Goal: Task Accomplishment & Management: Use online tool/utility

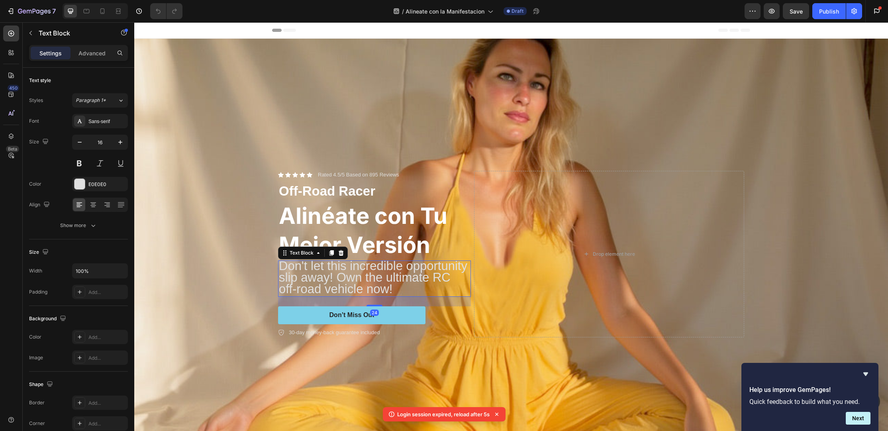
click at [348, 269] on span "Don't let this incredible opportunity slip away! Own the ultimate RC off-road v…" at bounding box center [373, 277] width 188 height 37
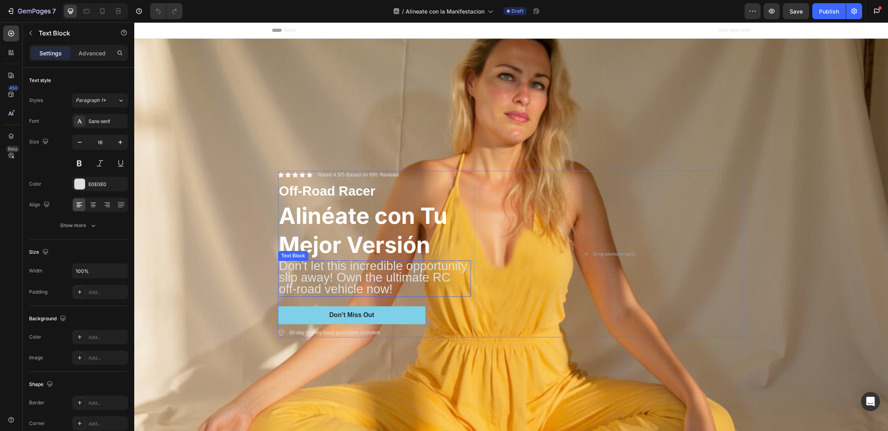
click at [390, 273] on span "Don't let this incredible opportunity slip away! Own the ultimate RC off-road v…" at bounding box center [373, 277] width 188 height 37
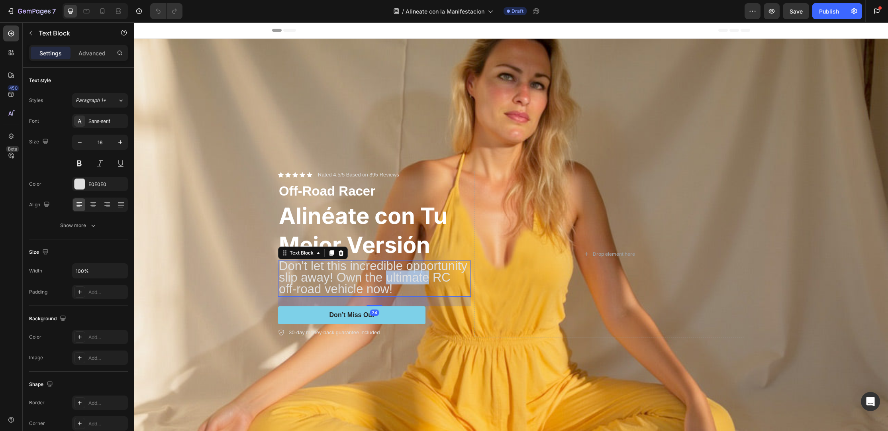
click at [390, 273] on span "Don't let this incredible opportunity slip away! Own the ultimate RC off-road v…" at bounding box center [373, 277] width 188 height 37
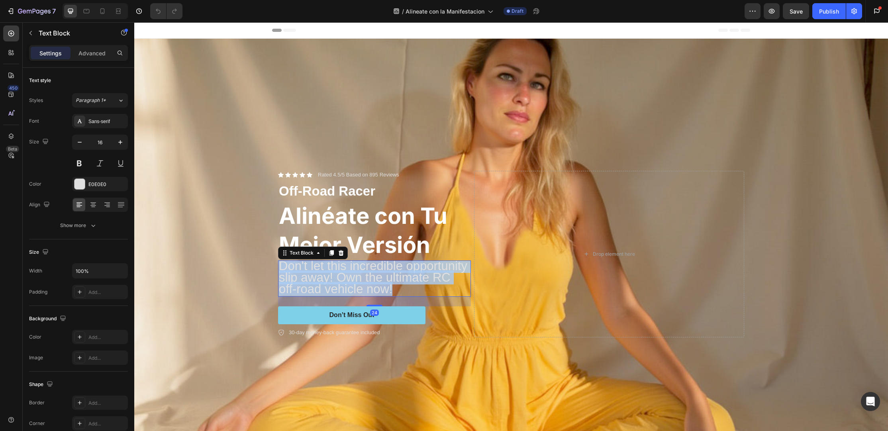
click at [390, 273] on span "Don't let this incredible opportunity slip away! Own the ultimate RC off-road v…" at bounding box center [373, 277] width 188 height 37
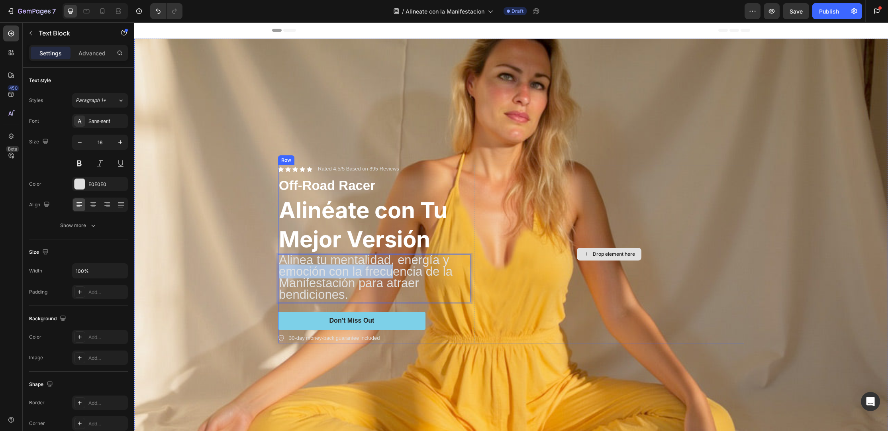
drag, startPoint x: 391, startPoint y: 272, endPoint x: 355, endPoint y: 260, distance: 38.1
click at [548, 264] on div "Icon Icon Icon Icon Icon Icon List Rated 4.5/5 Based on 895 Reviews Text Block …" at bounding box center [511, 254] width 466 height 179
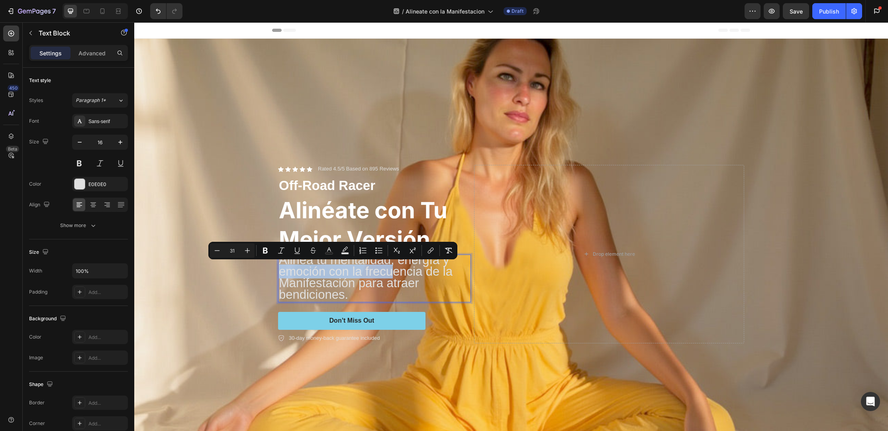
click at [283, 275] on span "Alinea tu mentalidad, energía y emoción con la frecuencia de la Manifestación p…" at bounding box center [366, 277] width 174 height 49
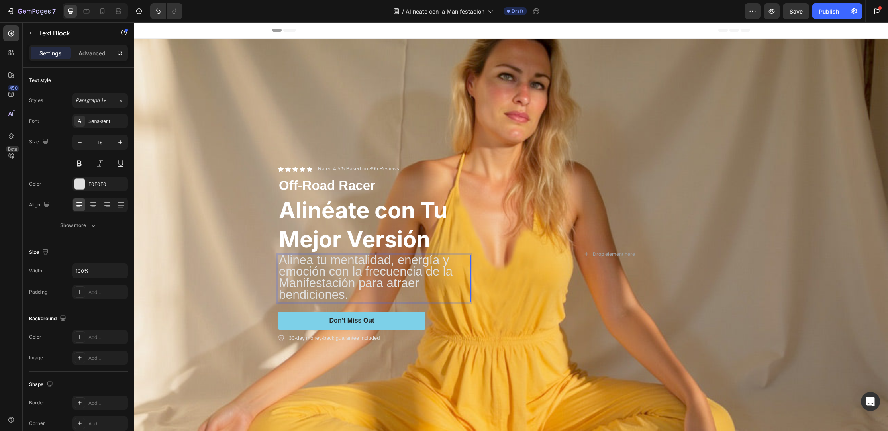
click at [281, 259] on span "Alinea tu mentalidad, energía y emoción con la frecuencia de la Manifestación p…" at bounding box center [366, 277] width 174 height 49
click at [261, 263] on div "Background Image" at bounding box center [511, 226] width 754 height 409
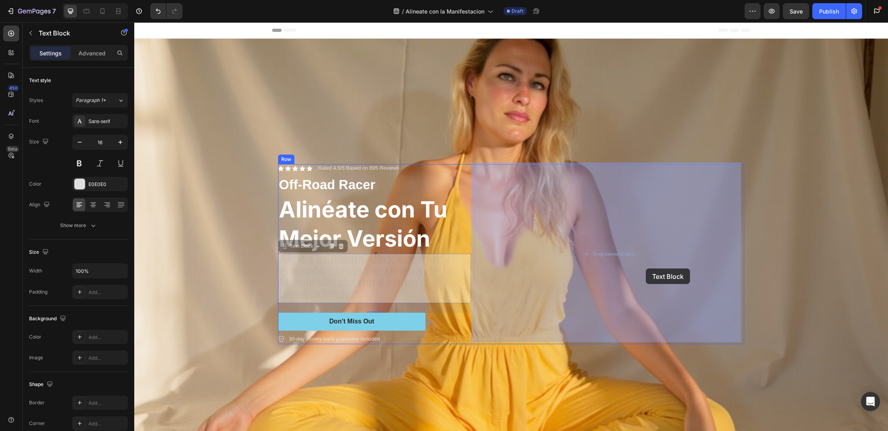
drag, startPoint x: 290, startPoint y: 248, endPoint x: 644, endPoint y: 270, distance: 354.5
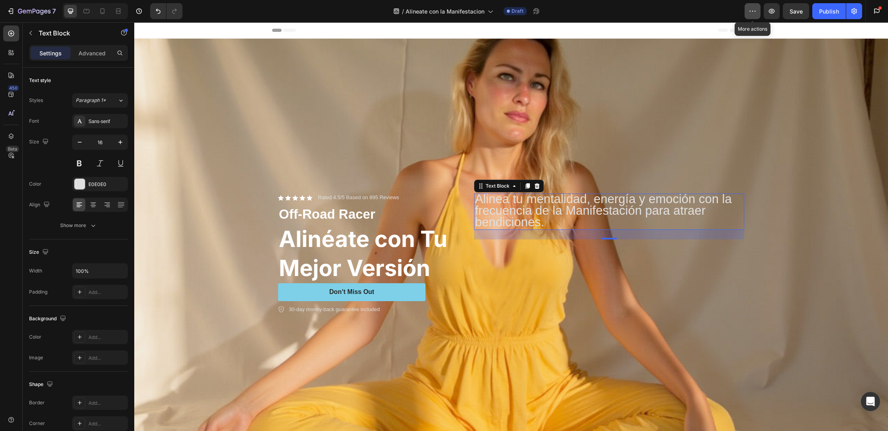
click at [756, 17] on button "button" at bounding box center [753, 11] width 16 height 16
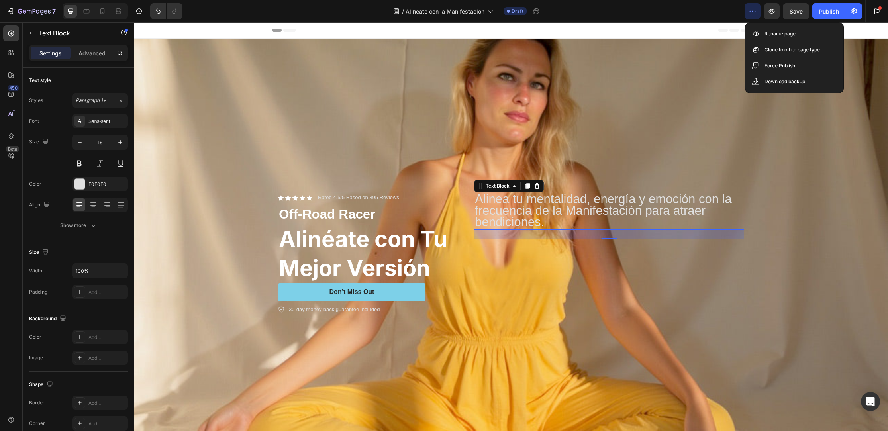
click at [724, 15] on div "/ Alineate con la Manifestacion Draft" at bounding box center [467, 11] width 556 height 16
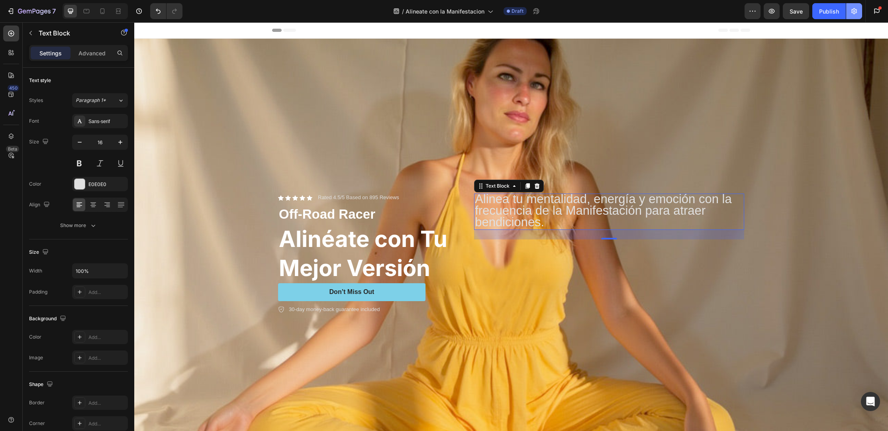
click at [853, 14] on icon "button" at bounding box center [854, 11] width 8 height 8
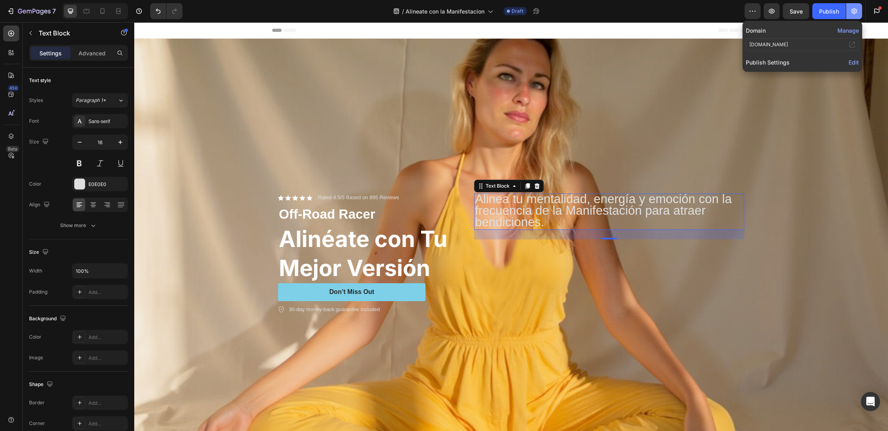
click at [853, 14] on icon "button" at bounding box center [854, 11] width 8 height 8
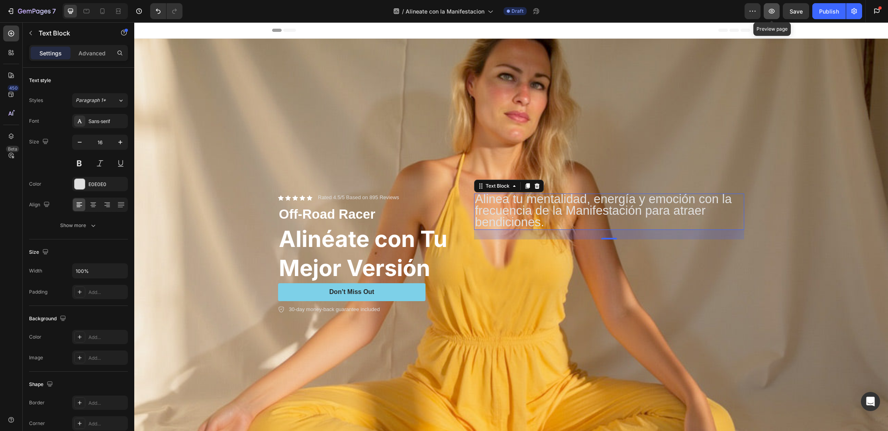
click at [765, 12] on button "button" at bounding box center [772, 11] width 16 height 16
click at [102, 10] on icon at bounding box center [102, 11] width 8 height 8
type input "14"
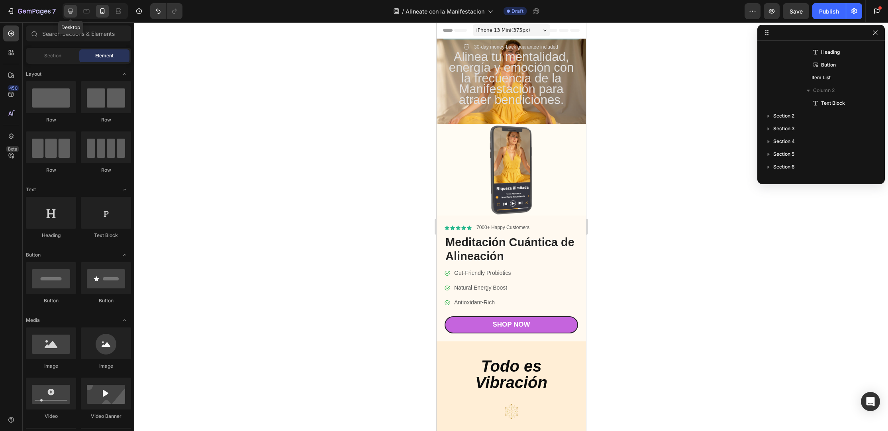
click at [72, 9] on icon at bounding box center [70, 11] width 5 height 5
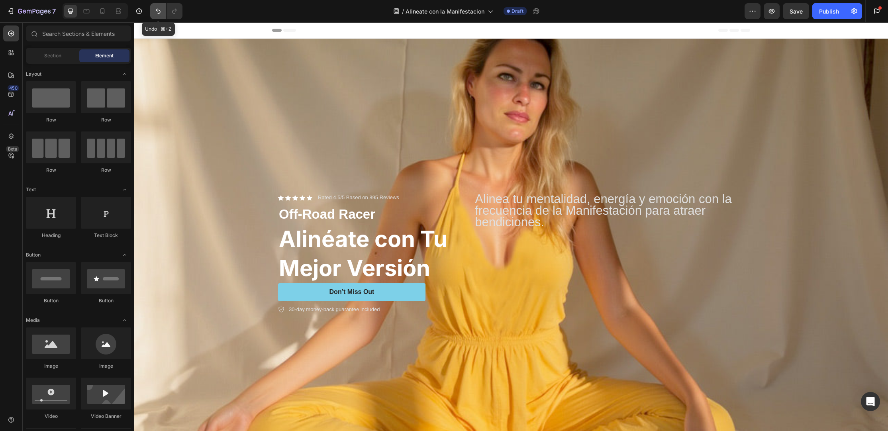
click at [156, 15] on button "Undo/Redo" at bounding box center [158, 11] width 16 height 16
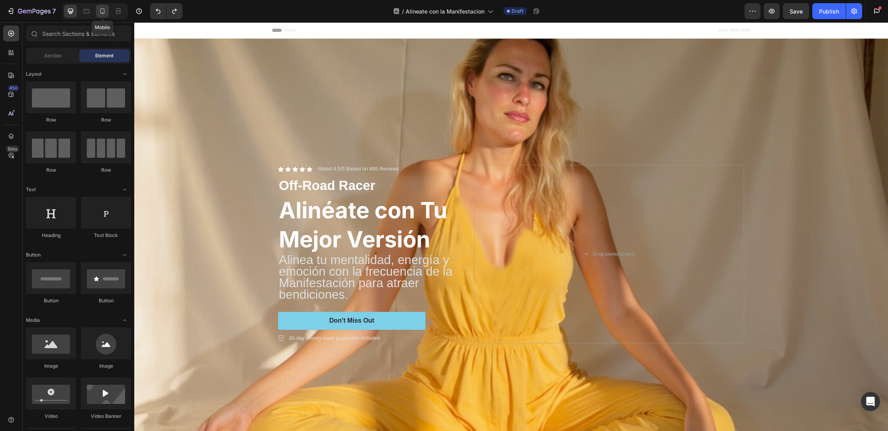
click at [100, 12] on icon at bounding box center [102, 11] width 8 height 8
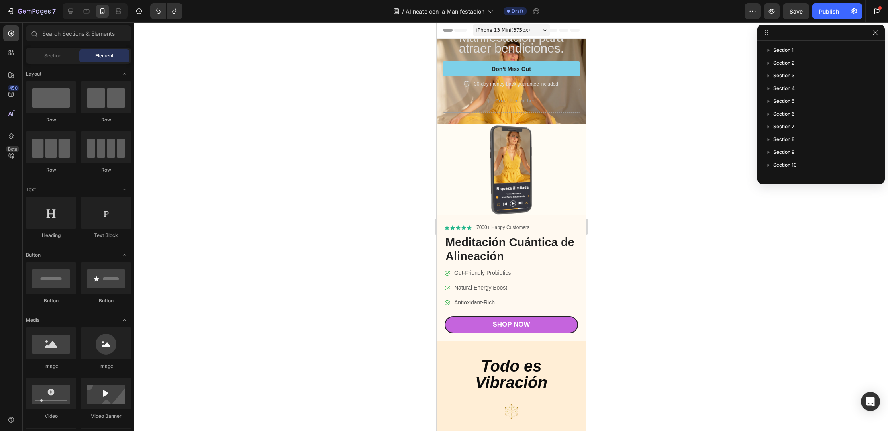
click at [509, 30] on span "iPhone 13 Mini ( 375 px)" at bounding box center [503, 30] width 54 height 8
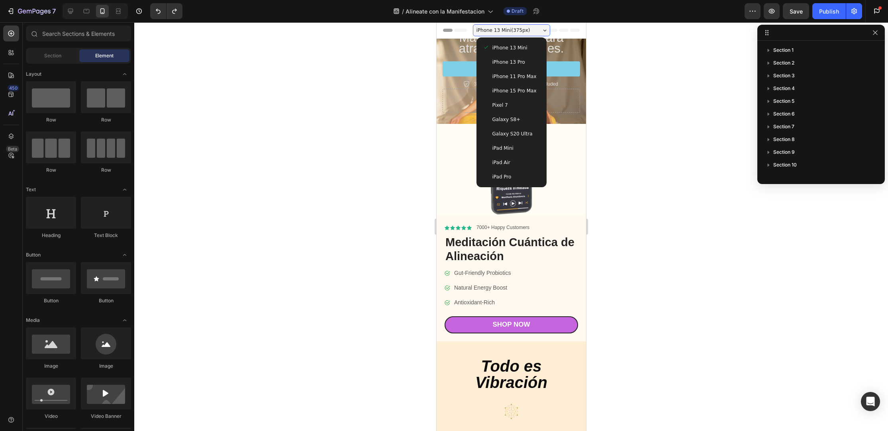
click at [526, 87] on span "iPhone 15 Pro Max" at bounding box center [514, 91] width 44 height 8
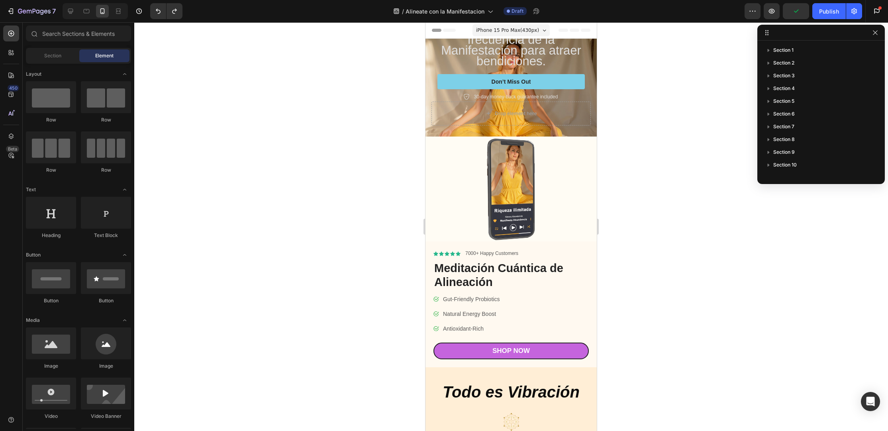
click at [529, 29] on span "iPhone 15 Pro Max ( 430 px)" at bounding box center [507, 30] width 63 height 8
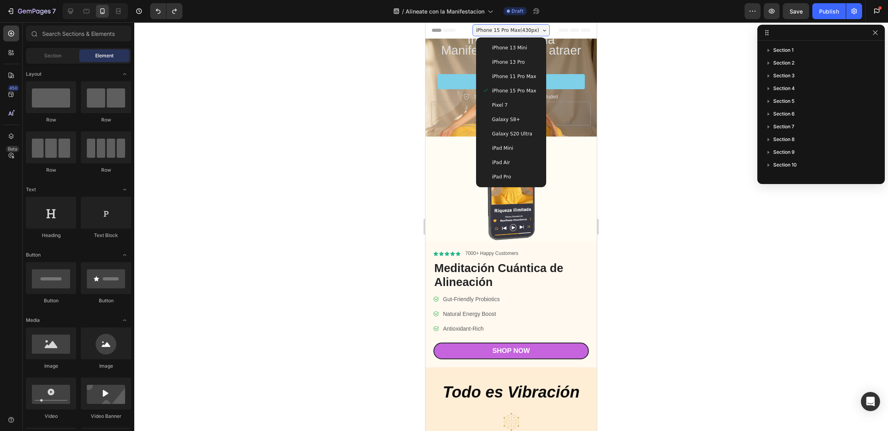
click at [532, 45] on div "iPhone 13 Mini" at bounding box center [511, 48] width 57 height 8
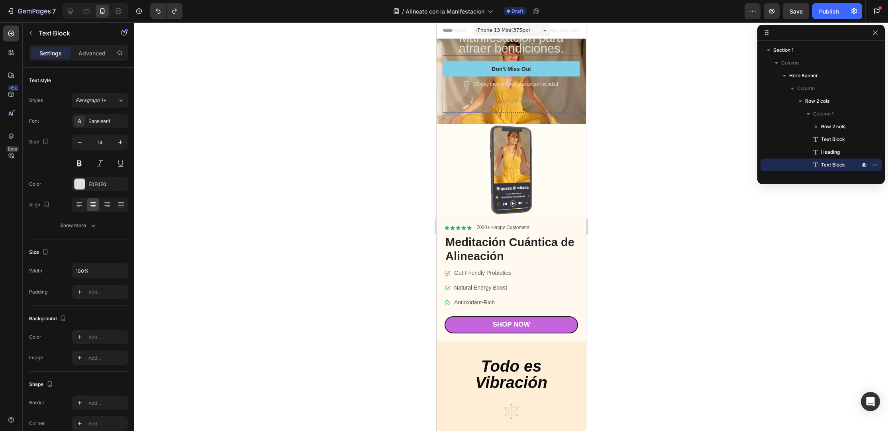
click at [533, 47] on span "Alinea tu mentalidad, energía y emoción con la frecuencia de la Manifestación p…" at bounding box center [511, 26] width 125 height 57
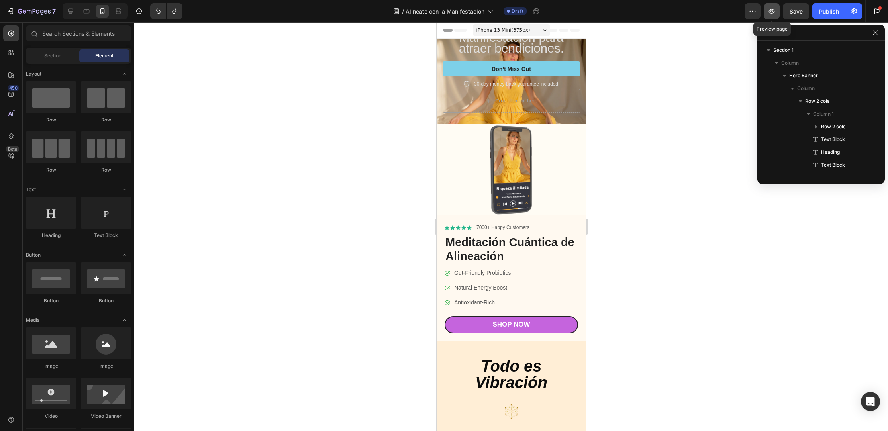
click at [775, 12] on icon "button" at bounding box center [772, 11] width 8 height 8
click at [81, 10] on div at bounding box center [86, 11] width 13 height 13
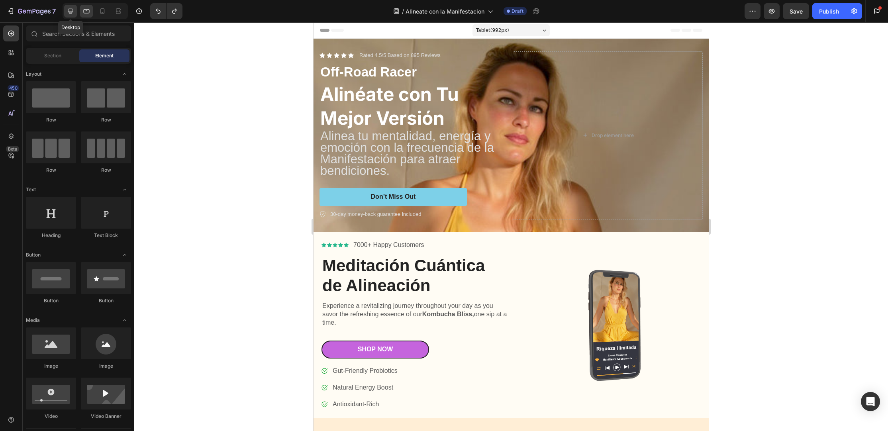
click at [69, 10] on icon at bounding box center [71, 11] width 8 height 8
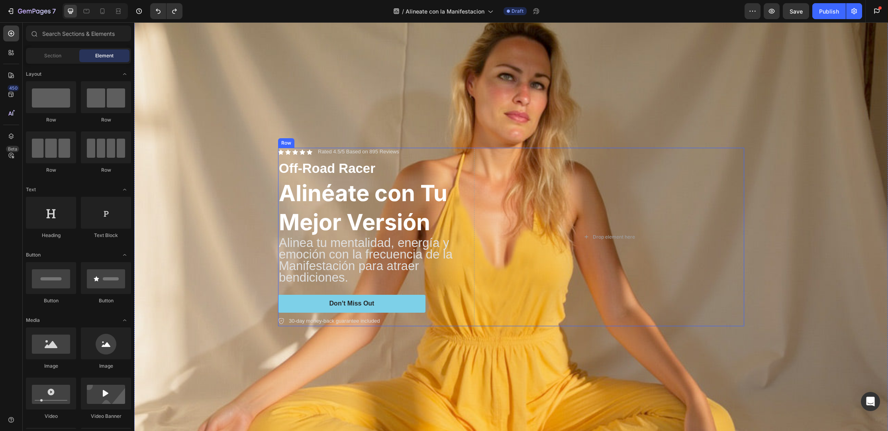
scroll to position [23, 0]
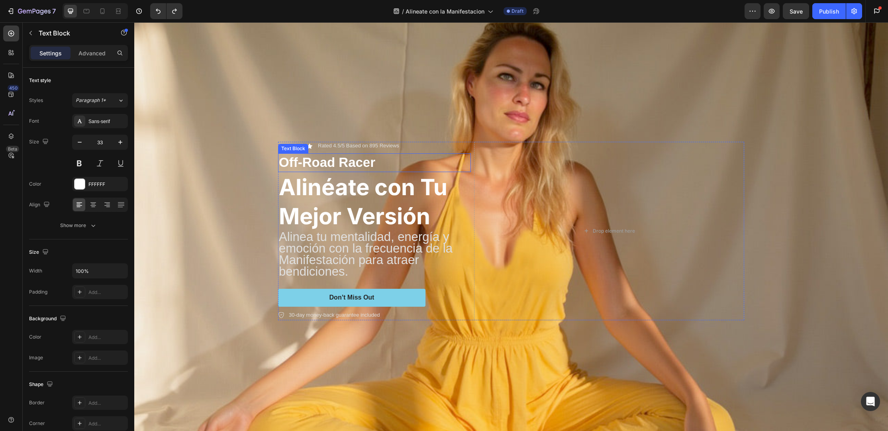
click at [334, 154] on p "Off-Road Racer" at bounding box center [374, 162] width 191 height 17
click at [344, 161] on p "Off-Road Racer" at bounding box center [374, 162] width 191 height 17
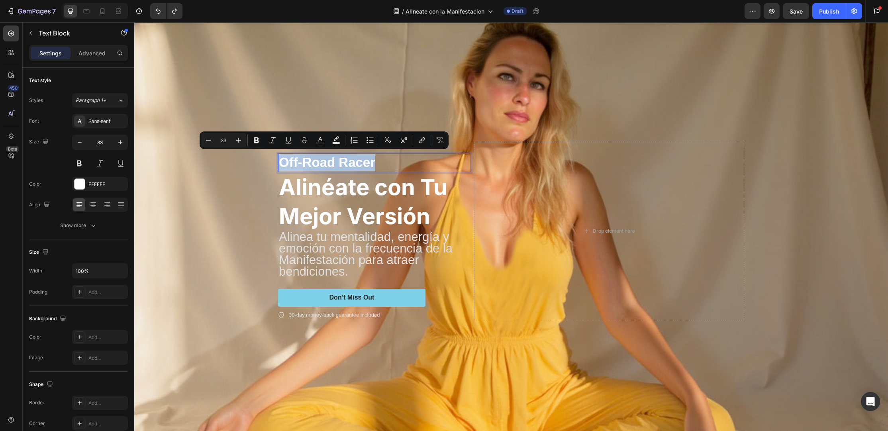
click at [344, 161] on p "Off-Road Racer" at bounding box center [374, 162] width 191 height 17
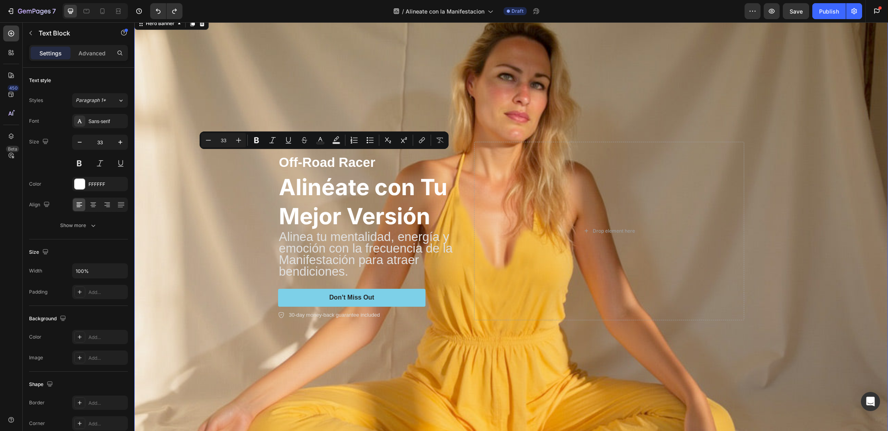
click at [342, 111] on div "Background Image" at bounding box center [511, 226] width 754 height 409
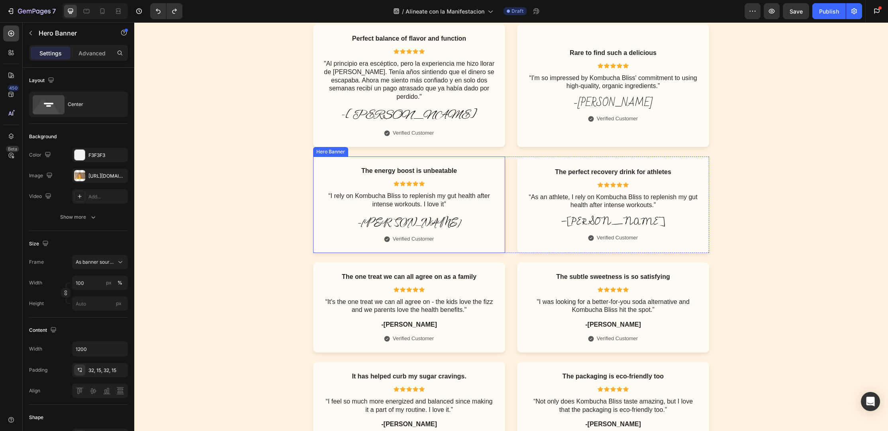
scroll to position [3435, 0]
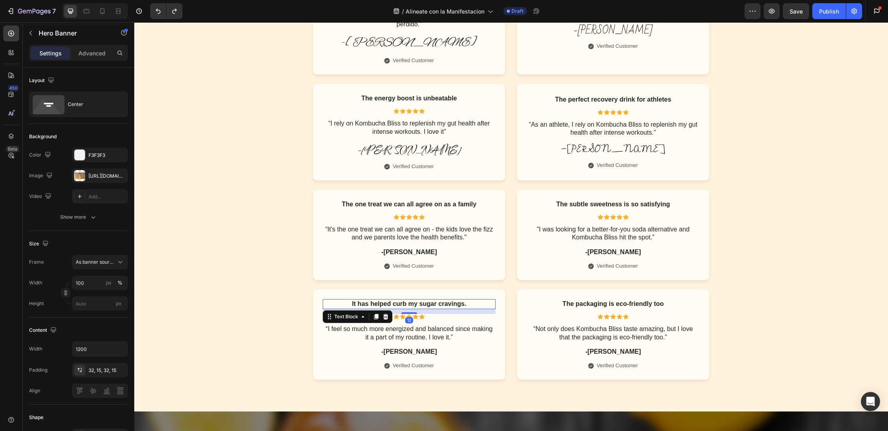
click at [438, 300] on p "It has helped curb my sugar cravings." at bounding box center [409, 304] width 171 height 8
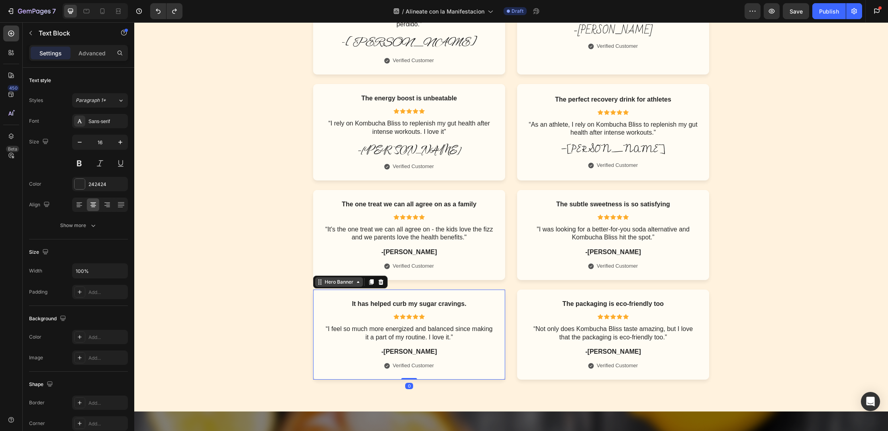
click at [340, 279] on div "Hero Banner" at bounding box center [339, 282] width 32 height 7
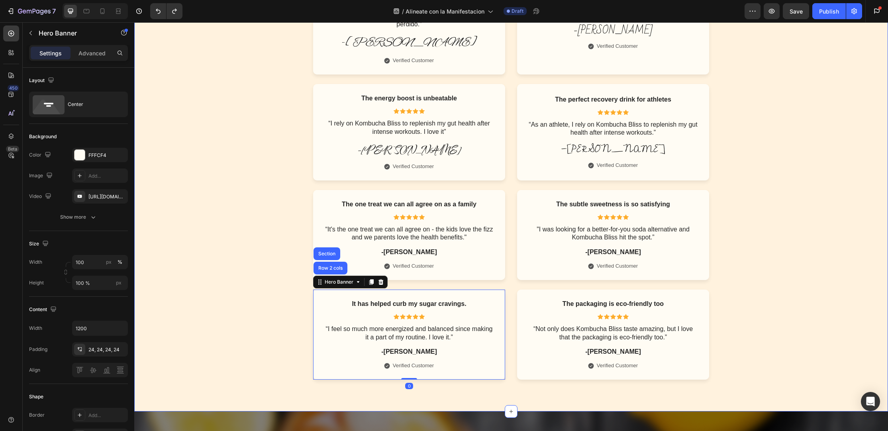
click at [385, 273] on div "Icon Icon Icon Icon Icon Icon List "Me sentí súper ligera después de la primera…" at bounding box center [511, 89] width 738 height 582
click at [369, 290] on div "It has helped curb my sugar cravings. Text Block Icon Icon Icon Icon Icon Icon …" at bounding box center [409, 335] width 192 height 90
click at [379, 279] on icon at bounding box center [381, 282] width 5 height 6
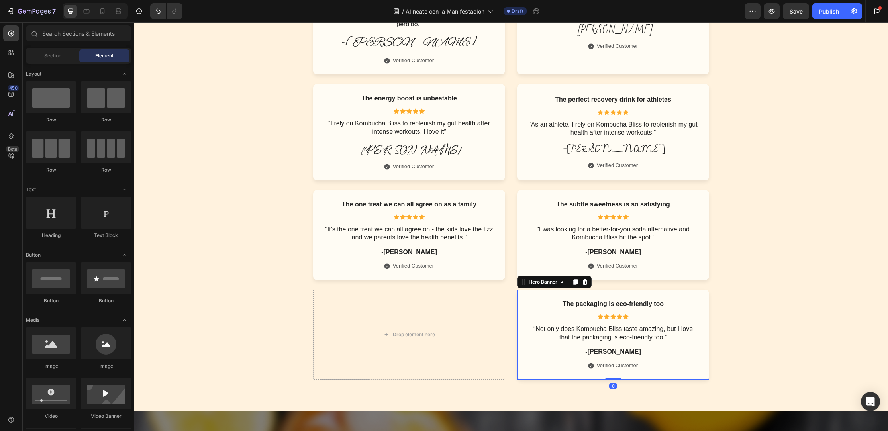
click at [532, 290] on div "The packaging is eco-friendly too Text Block Icon Icon Icon Icon Icon Icon List…" at bounding box center [613, 335] width 192 height 90
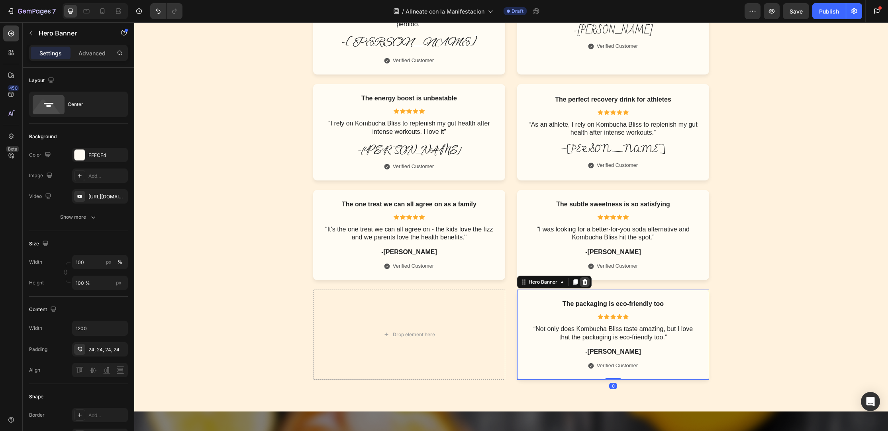
click at [583, 279] on icon at bounding box center [585, 282] width 5 height 6
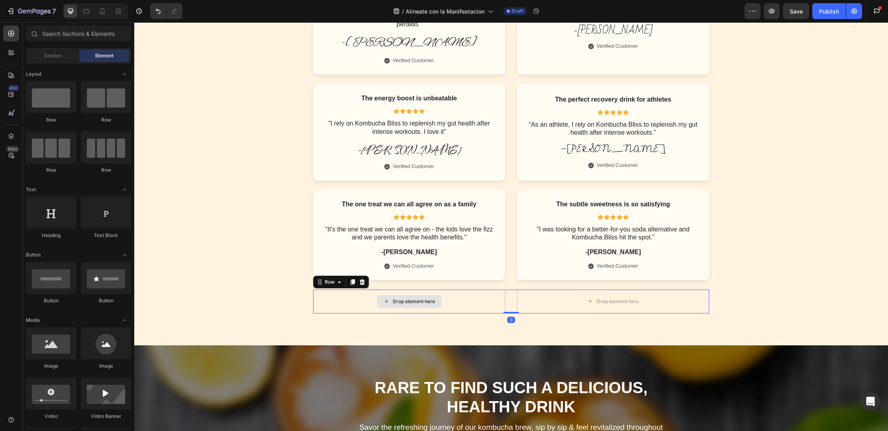
click at [479, 291] on div "Drop element here" at bounding box center [409, 302] width 192 height 24
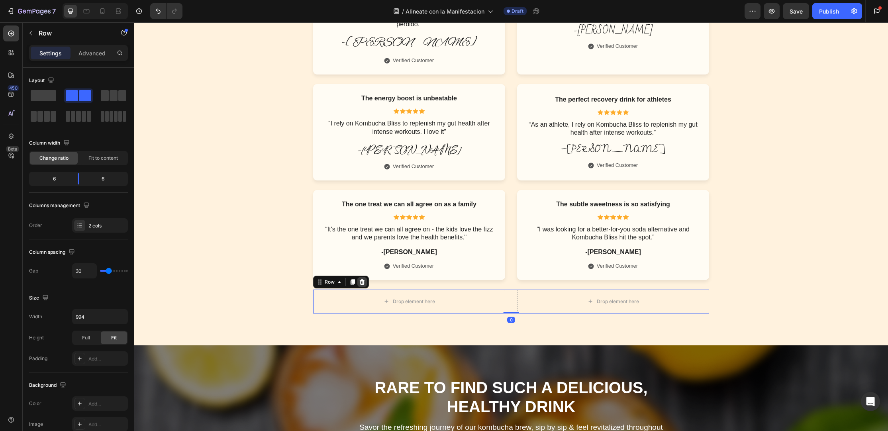
click at [359, 279] on icon at bounding box center [362, 282] width 6 height 6
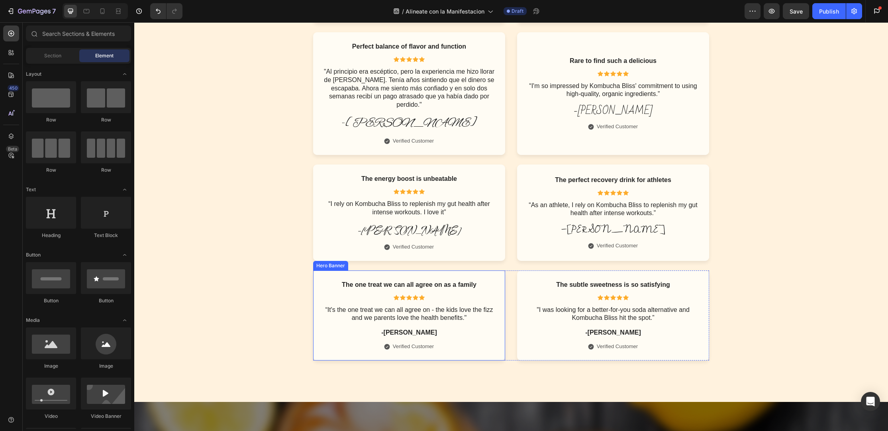
scroll to position [3350, 0]
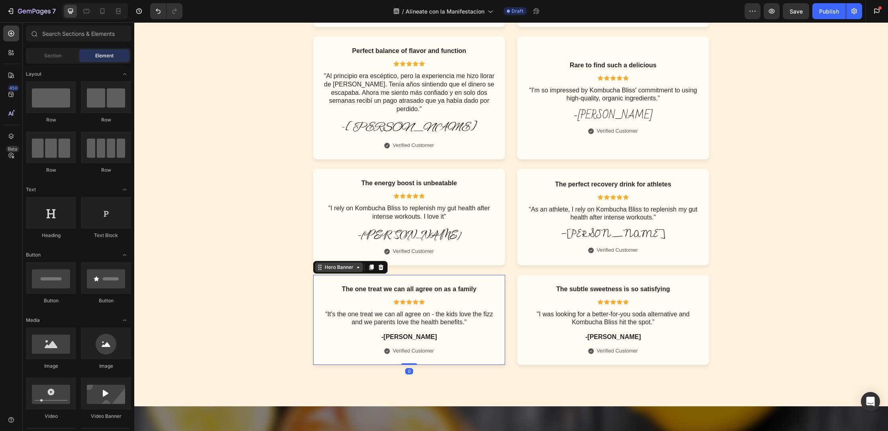
click at [333, 264] on div "Hero Banner" at bounding box center [350, 267] width 75 height 13
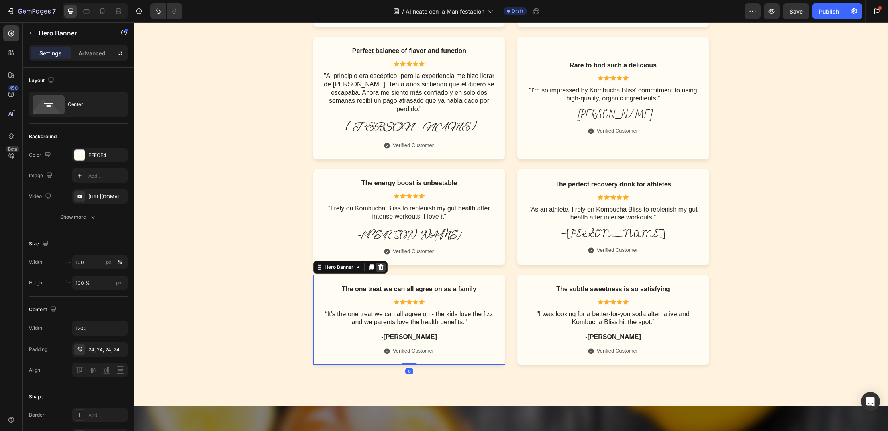
click at [379, 265] on icon at bounding box center [381, 268] width 5 height 6
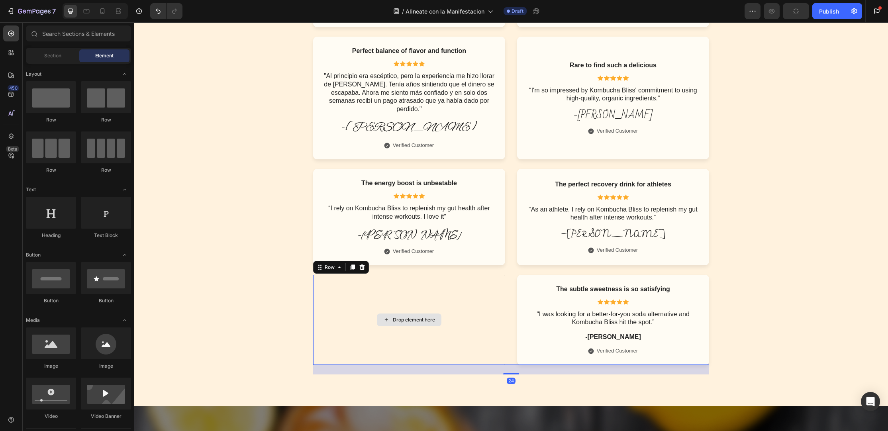
click at [381, 275] on div "Drop element here" at bounding box center [409, 320] width 192 height 90
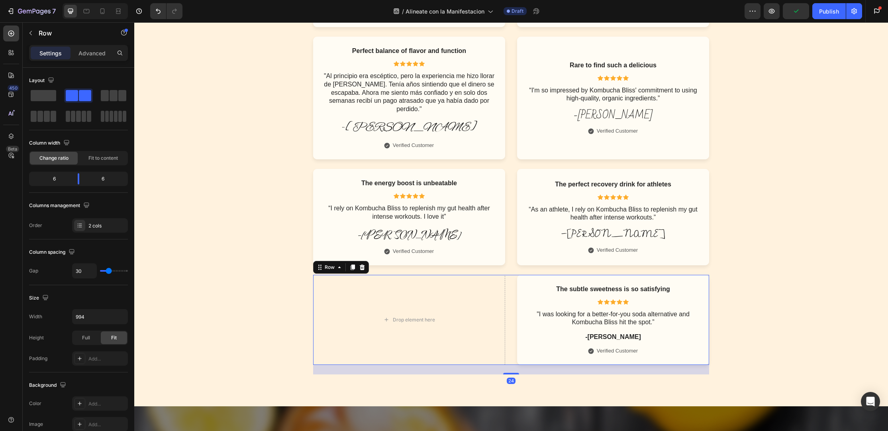
click at [361, 264] on icon at bounding box center [362, 267] width 6 height 6
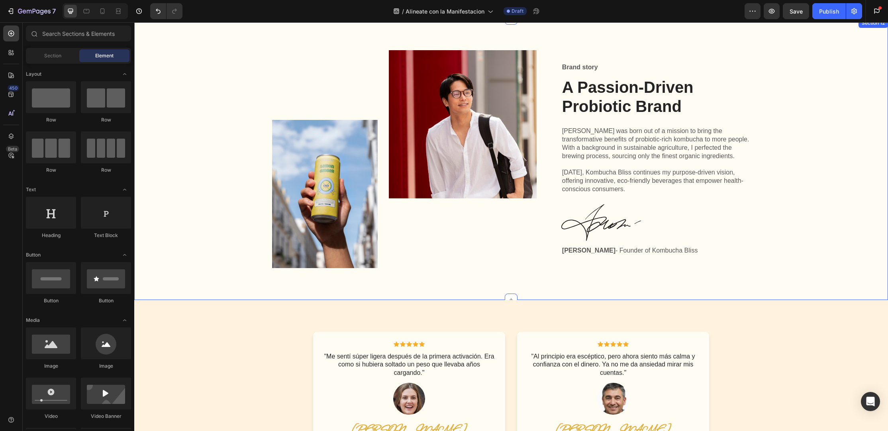
scroll to position [2876, 0]
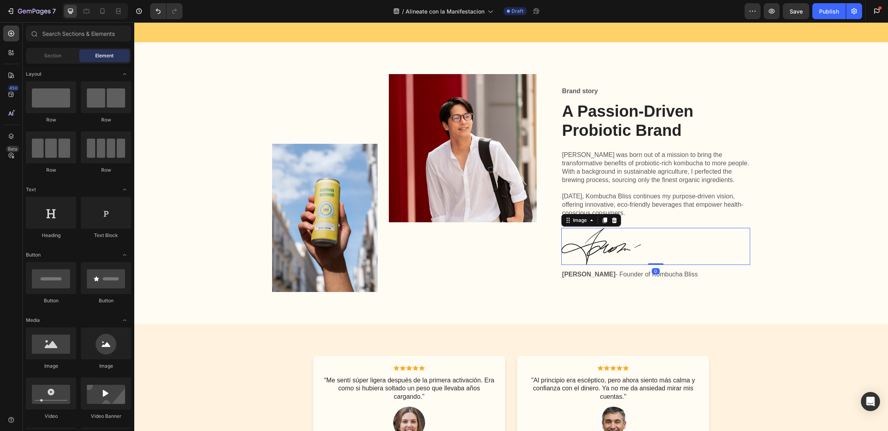
click at [618, 246] on img at bounding box center [602, 246] width 80 height 37
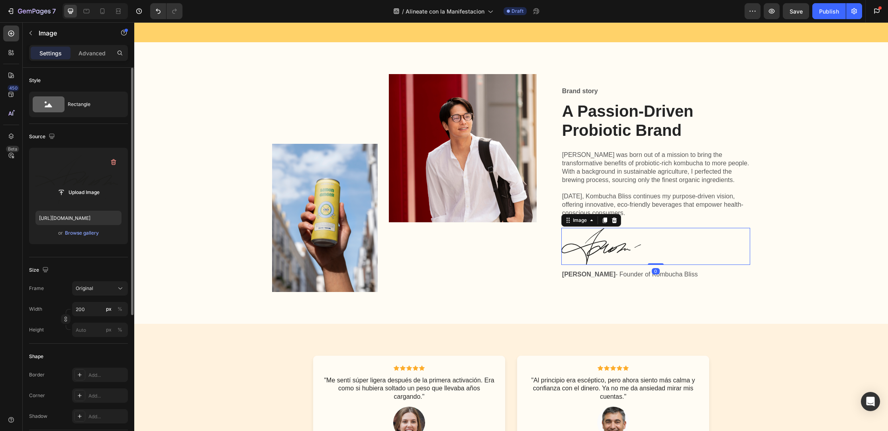
click at [98, 175] on label at bounding box center [78, 179] width 86 height 50
click at [98, 186] on input "file" at bounding box center [78, 193] width 55 height 14
